Goal: Information Seeking & Learning: Learn about a topic

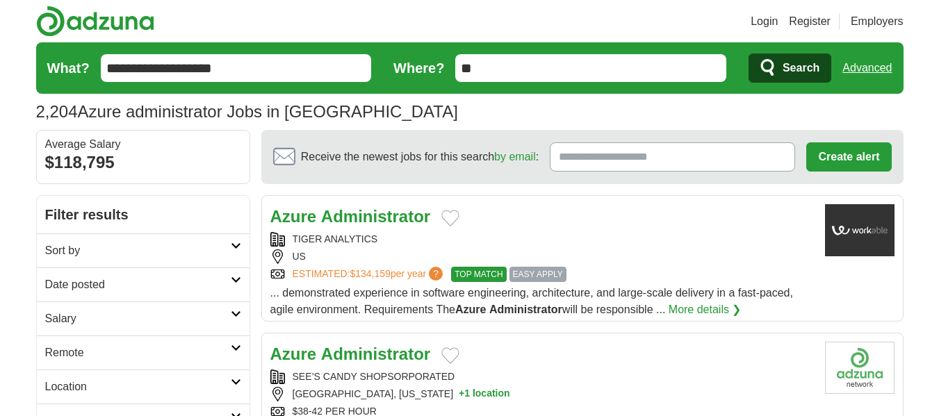
click at [714, 303] on link "More details ❯" at bounding box center [705, 310] width 73 height 17
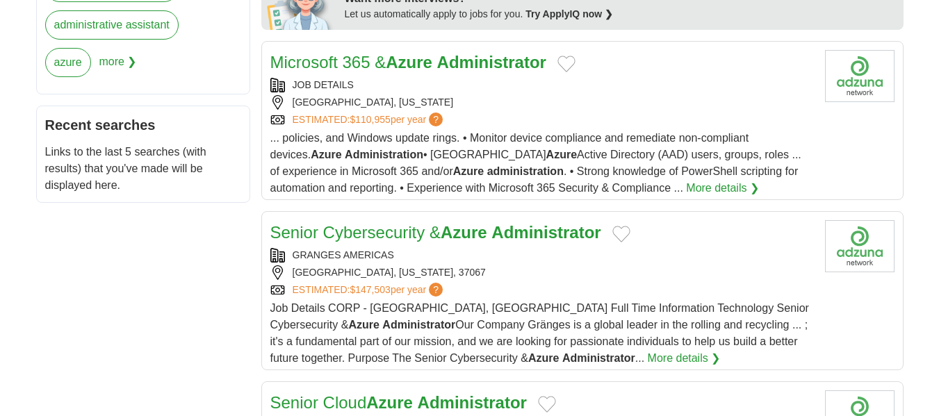
scroll to position [695, 0]
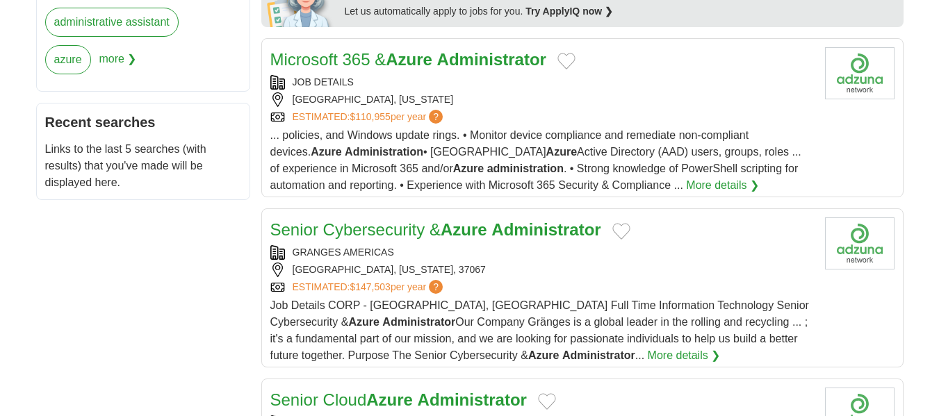
click at [663, 132] on span "... policies, and Windows update rings. • Monitor device compliance and remedia…" at bounding box center [535, 160] width 531 height 62
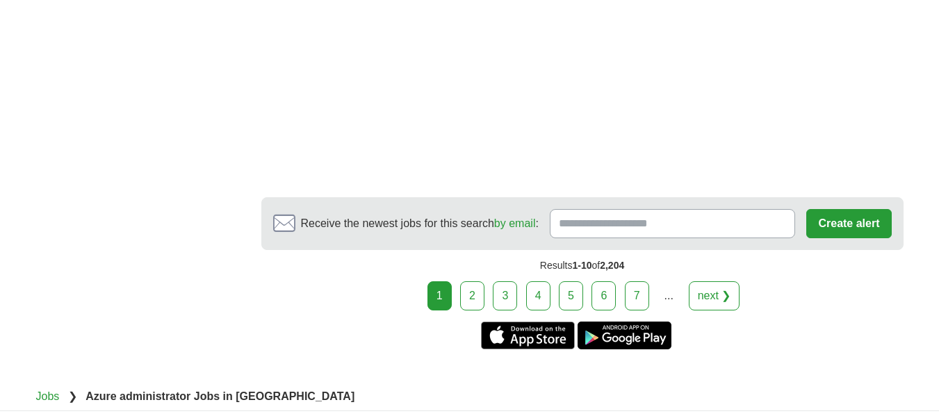
scroll to position [2336, 0]
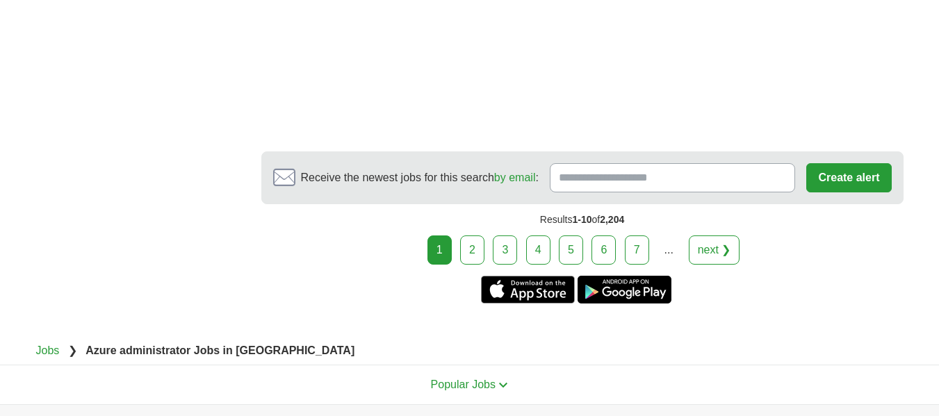
click at [471, 241] on link "2" at bounding box center [472, 250] width 24 height 29
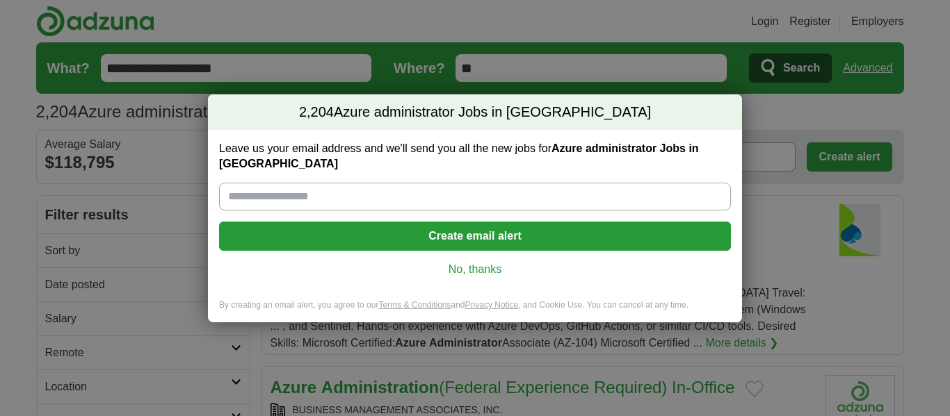
click at [481, 262] on link "No, thanks" at bounding box center [474, 269] width 489 height 15
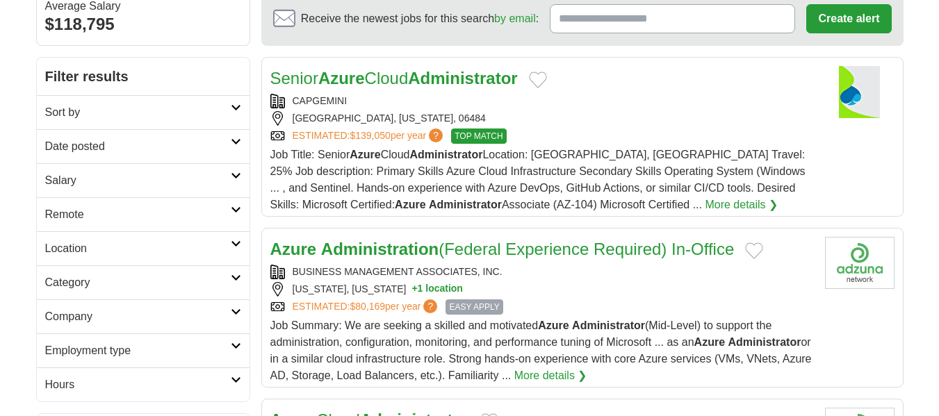
scroll to position [139, 0]
click at [705, 200] on link "More details ❯" at bounding box center [741, 204] width 73 height 17
click at [234, 215] on link "Remote" at bounding box center [143, 214] width 213 height 34
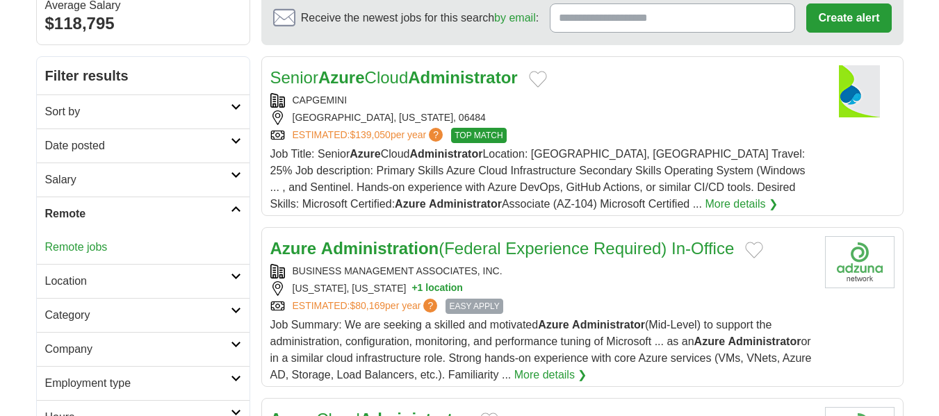
click at [86, 246] on link "Remote jobs" at bounding box center [76, 247] width 63 height 12
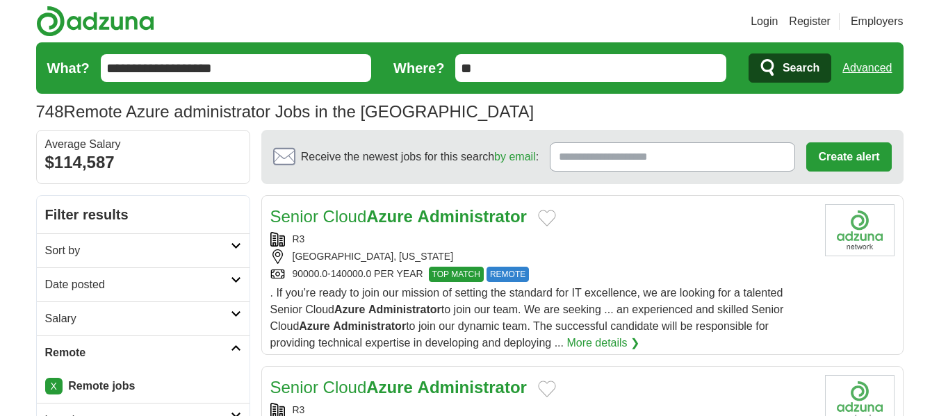
click at [237, 282] on icon at bounding box center [236, 280] width 10 height 7
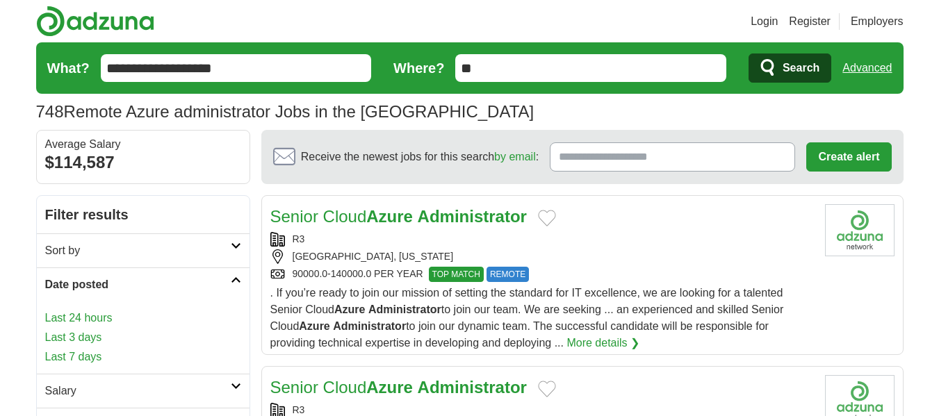
click at [86, 360] on link "Last 7 days" at bounding box center [143, 357] width 196 height 17
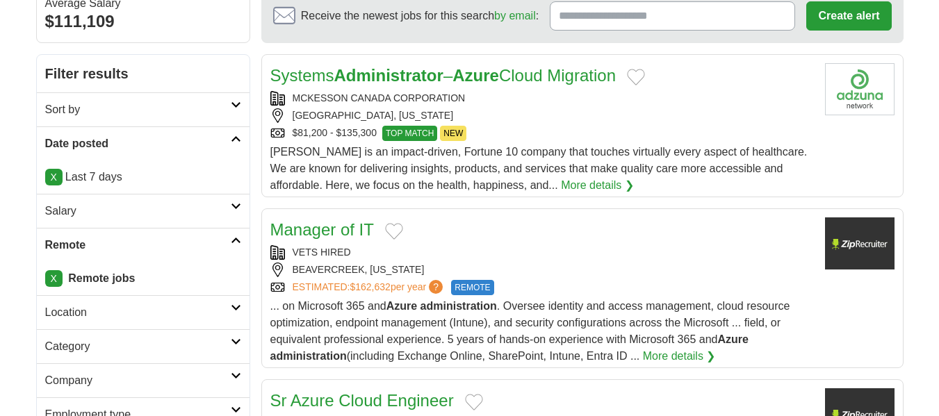
scroll to position [152, 0]
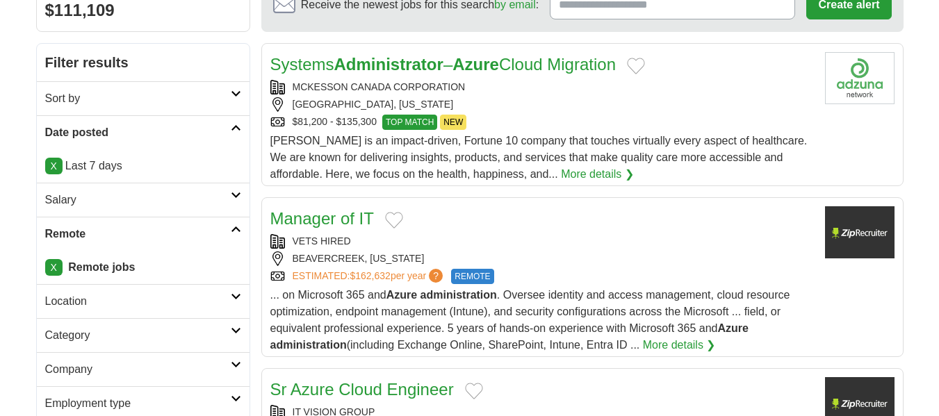
click at [561, 170] on link "More details ❯" at bounding box center [597, 174] width 73 height 17
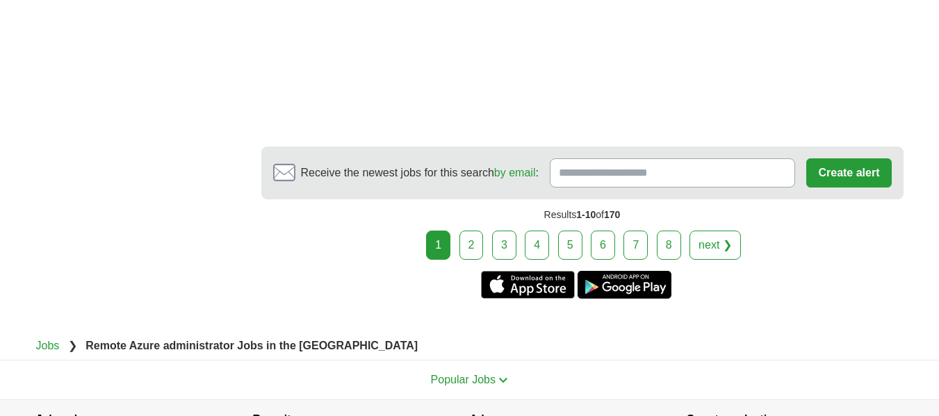
scroll to position [2349, 0]
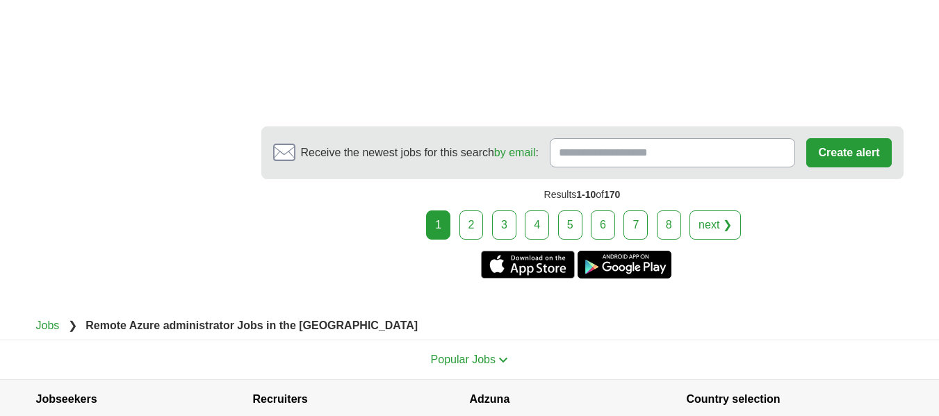
click at [473, 222] on link "2" at bounding box center [472, 225] width 24 height 29
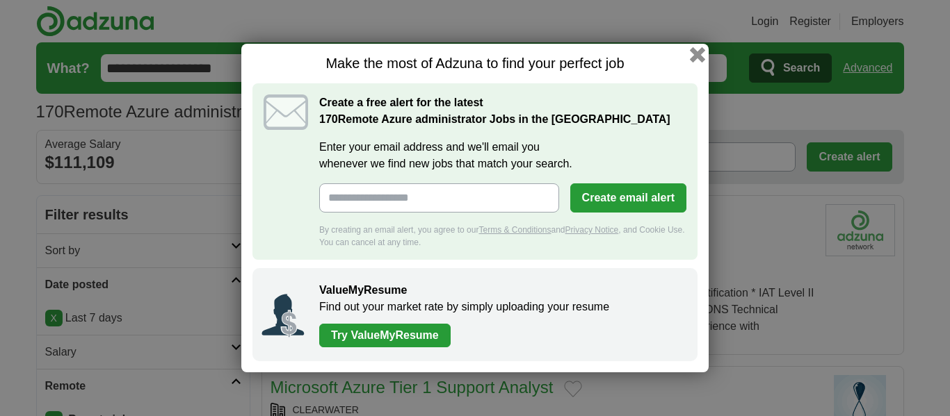
click at [699, 54] on button "button" at bounding box center [697, 54] width 15 height 15
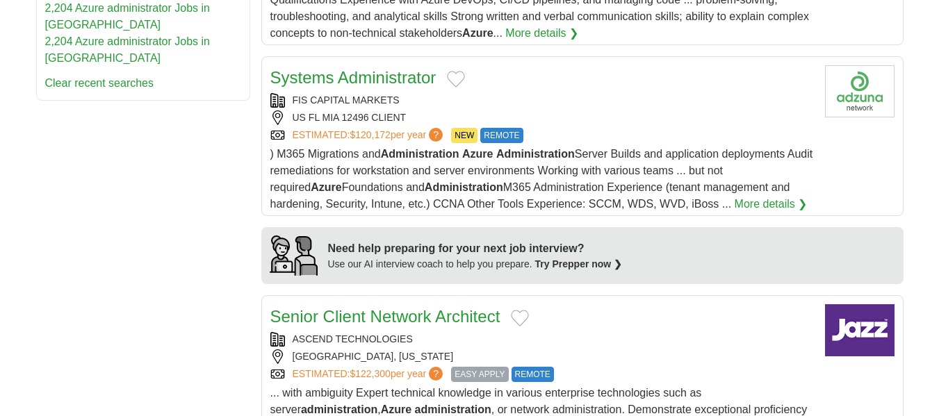
scroll to position [973, 0]
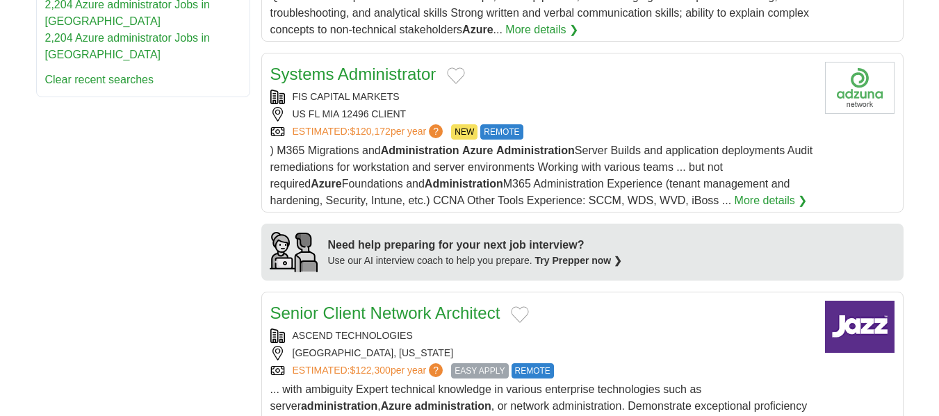
click at [638, 172] on span ") M365 Migrations and Administration Azure Administration Server Builds and app…" at bounding box center [541, 176] width 543 height 62
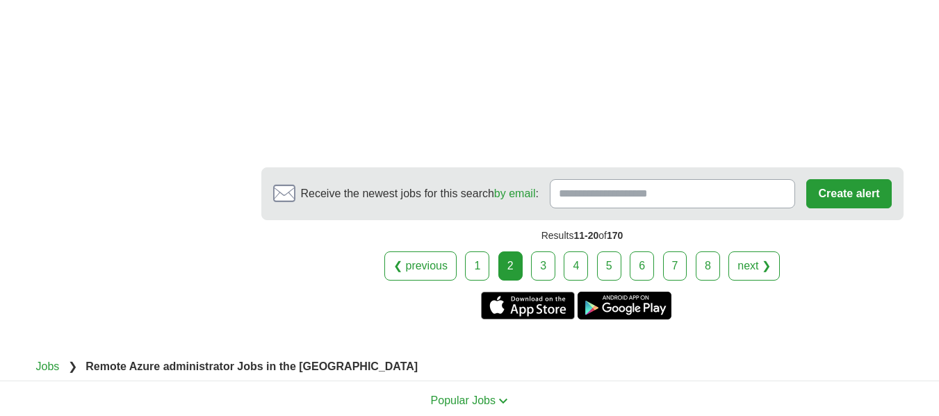
scroll to position [2642, 0]
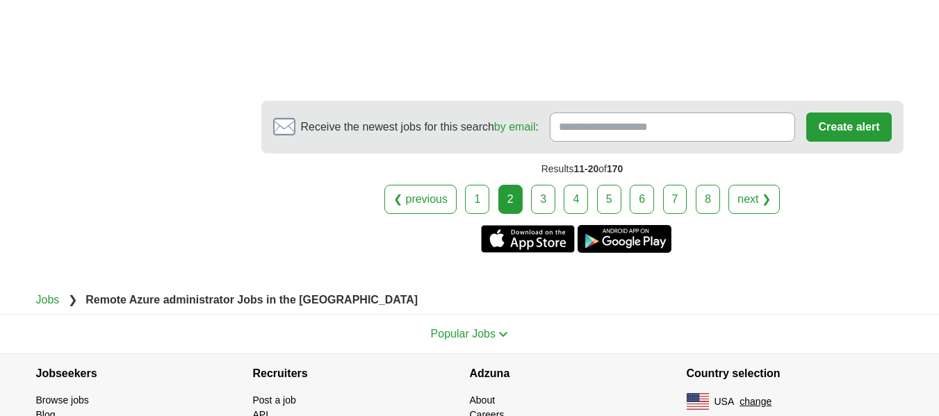
click at [543, 198] on link "3" at bounding box center [543, 199] width 24 height 29
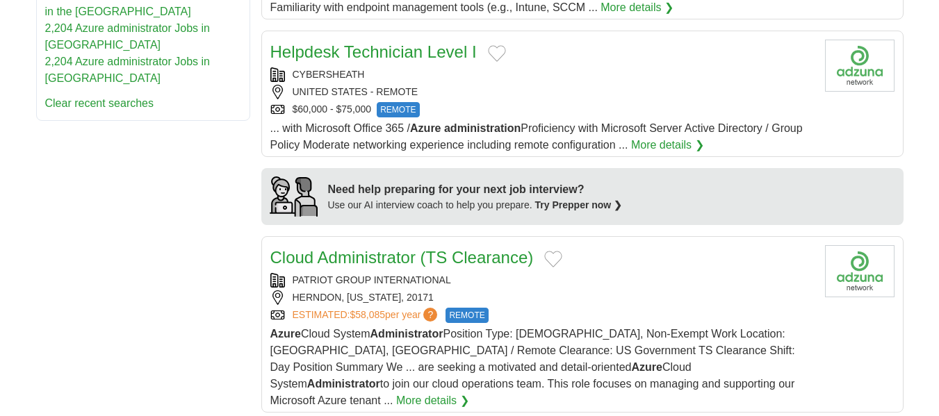
scroll to position [973, 0]
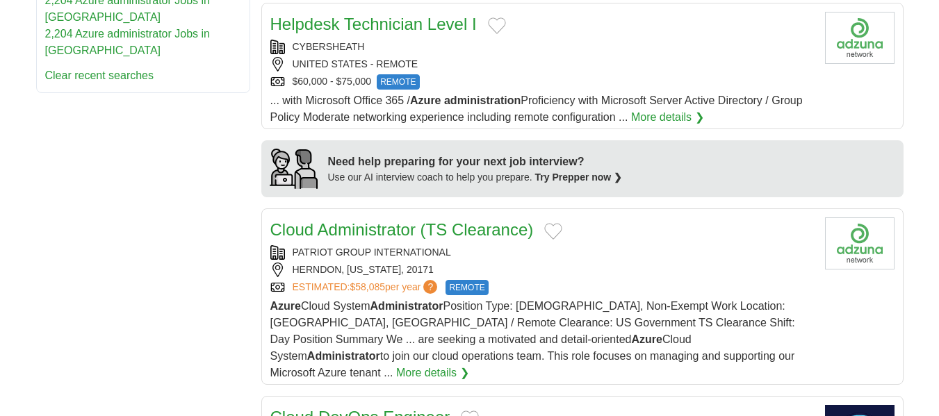
click at [617, 90] on div "$60,000 - $75,000 REMOTE" at bounding box center [542, 81] width 544 height 15
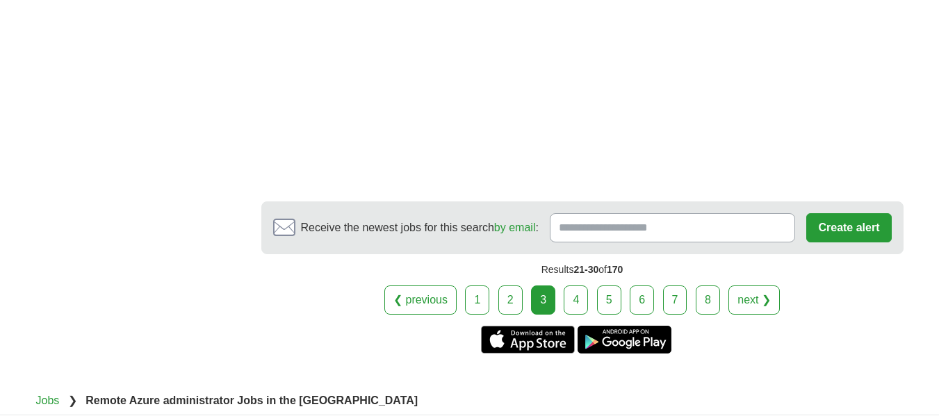
scroll to position [2364, 0]
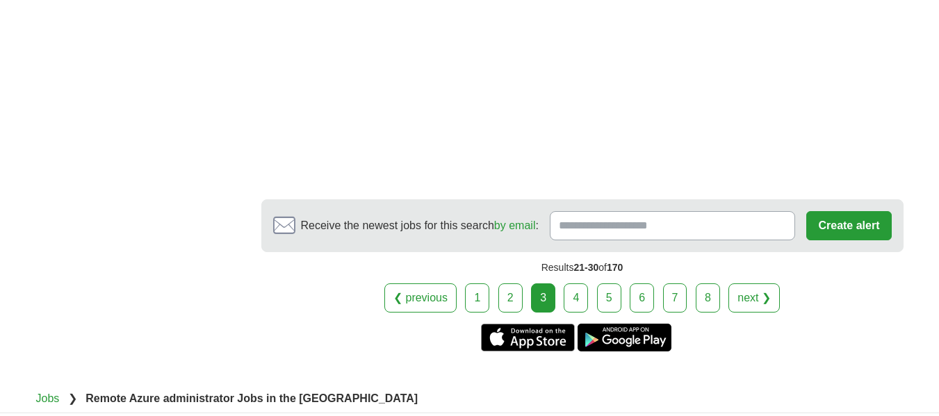
click at [574, 297] on link "4" at bounding box center [576, 298] width 24 height 29
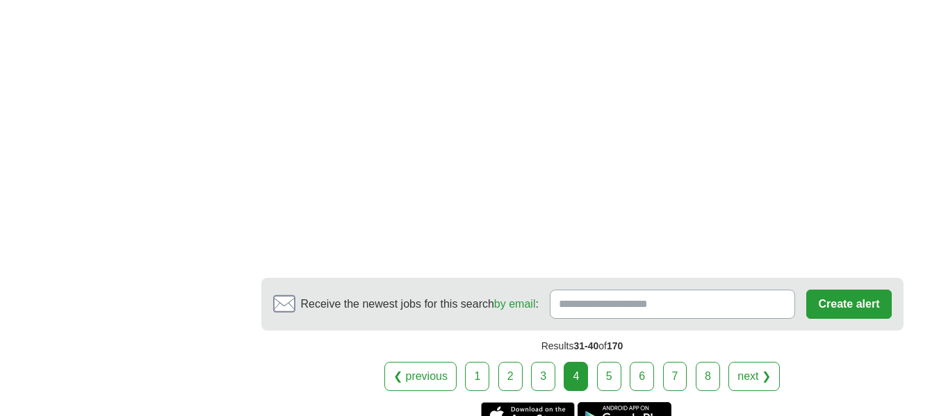
scroll to position [2475, 0]
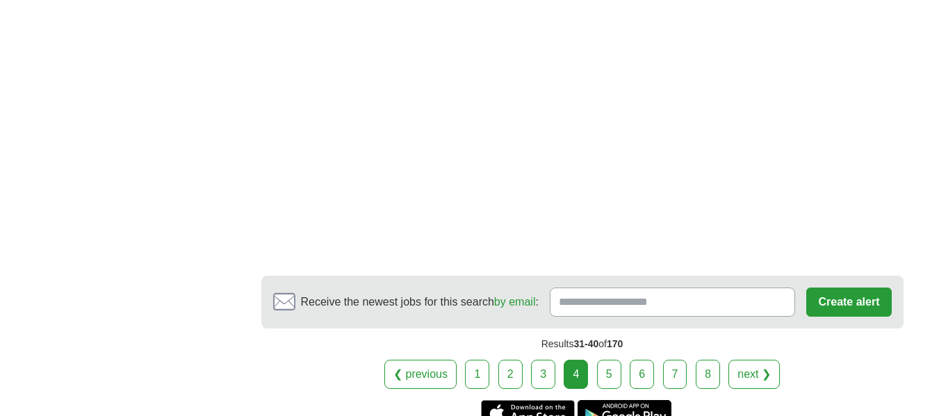
click at [608, 360] on link "5" at bounding box center [609, 374] width 24 height 29
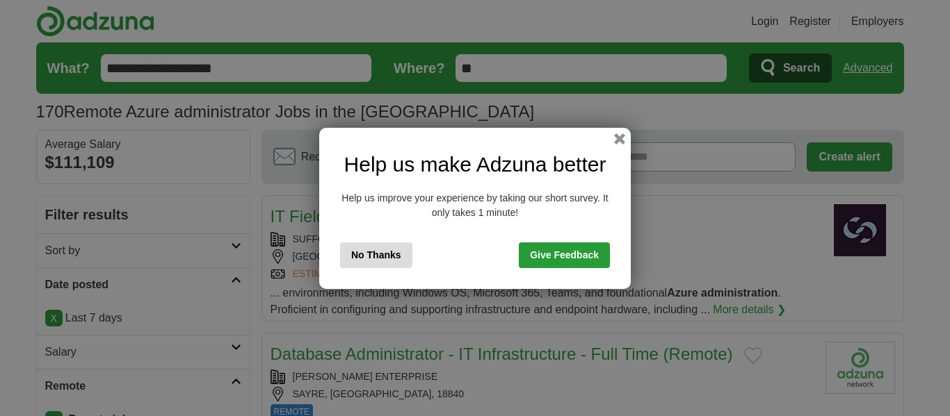
click at [376, 254] on button "No Thanks" at bounding box center [376, 256] width 72 height 26
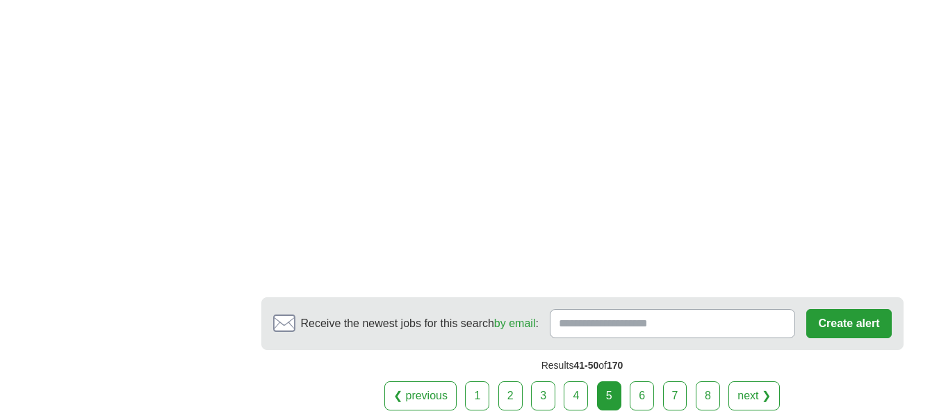
scroll to position [2364, 0]
